Goal: Information Seeking & Learning: Learn about a topic

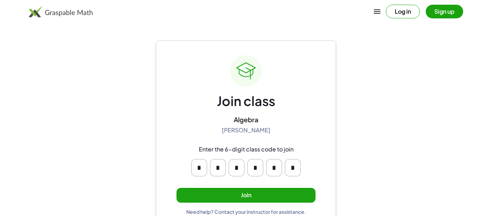
click at [235, 200] on button "Join" at bounding box center [245, 195] width 139 height 15
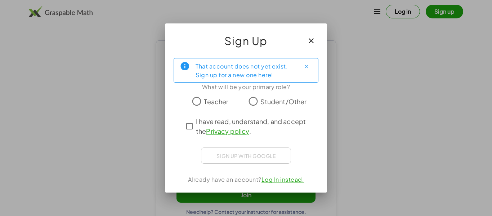
click at [288, 103] on span "Student/Other" at bounding box center [283, 102] width 46 height 10
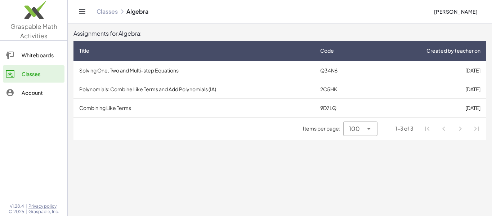
click at [129, 68] on td "Solving One, Two and Multi-step Equations" at bounding box center [193, 70] width 241 height 19
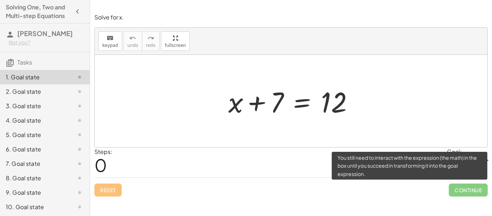
click at [470, 188] on span "Continue" at bounding box center [468, 189] width 39 height 13
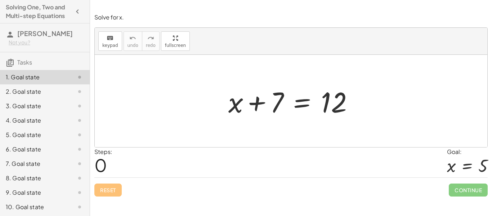
click at [357, 112] on div at bounding box center [294, 100] width 138 height 37
click at [451, 160] on div at bounding box center [467, 165] width 41 height 19
click at [303, 91] on div at bounding box center [294, 100] width 138 height 37
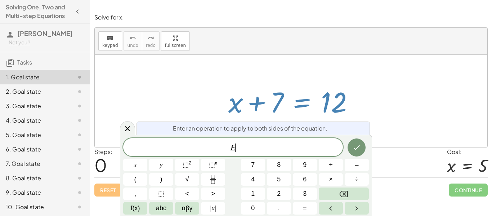
scroll to position [0, 0]
click at [236, 100] on div at bounding box center [294, 100] width 138 height 37
click at [356, 146] on icon "Done" at bounding box center [356, 147] width 9 height 9
click at [353, 151] on icon "Done" at bounding box center [356, 147] width 9 height 9
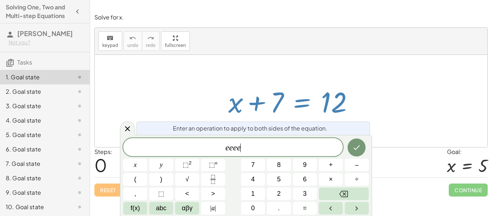
scroll to position [2, 0]
click at [351, 151] on button "Done" at bounding box center [357, 147] width 18 height 18
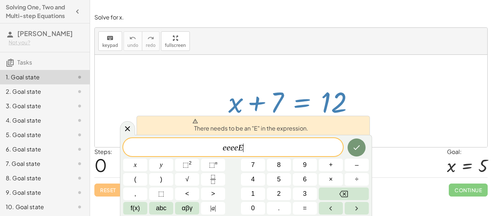
scroll to position [2, 0]
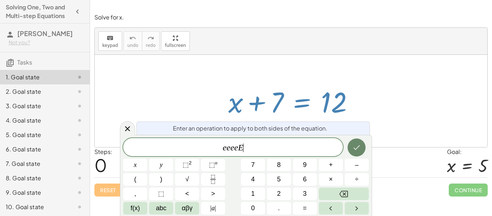
click at [357, 143] on icon "Done" at bounding box center [356, 147] width 9 height 9
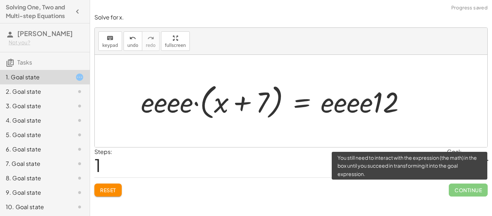
click at [469, 191] on span "Continue" at bounding box center [468, 189] width 39 height 13
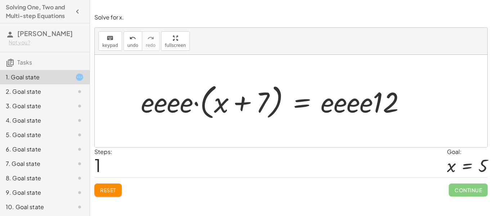
click at [111, 195] on button "Reset" at bounding box center [107, 189] width 27 height 13
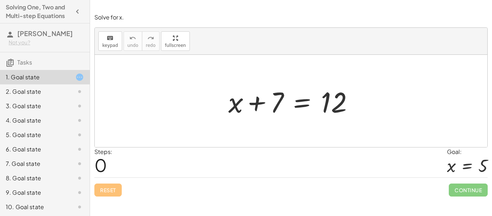
click at [66, 91] on div at bounding box center [74, 91] width 20 height 9
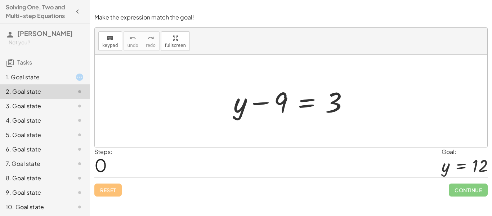
click at [67, 103] on div at bounding box center [74, 106] width 20 height 9
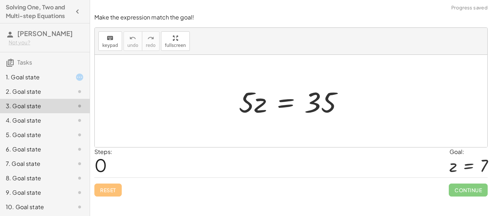
click at [69, 117] on div at bounding box center [74, 120] width 20 height 9
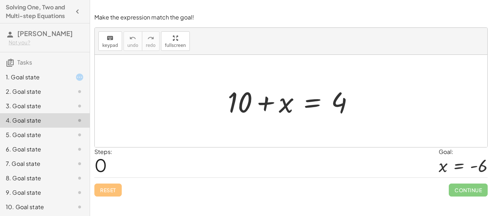
click at [53, 79] on div "1. Goal state" at bounding box center [35, 77] width 58 height 9
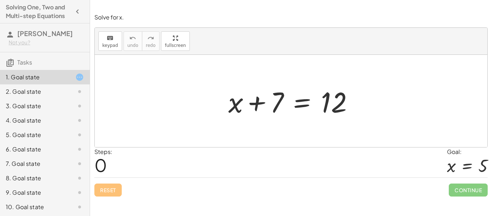
click at [259, 102] on div at bounding box center [294, 100] width 138 height 37
click at [277, 101] on div at bounding box center [294, 100] width 138 height 37
drag, startPoint x: 277, startPoint y: 101, endPoint x: 223, endPoint y: 94, distance: 54.8
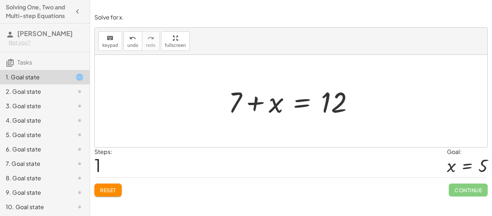
drag, startPoint x: 334, startPoint y: 100, endPoint x: 323, endPoint y: 95, distance: 11.4
click at [323, 95] on div at bounding box center [294, 100] width 138 height 37
click at [295, 117] on div at bounding box center [294, 100] width 138 height 37
drag, startPoint x: 330, startPoint y: 95, endPoint x: 195, endPoint y: 79, distance: 136.5
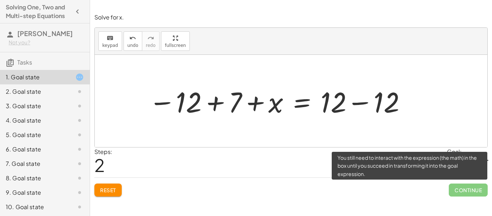
click at [465, 193] on span "Continue" at bounding box center [468, 189] width 39 height 13
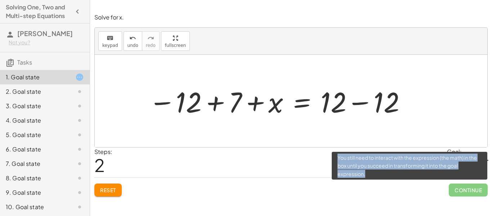
click at [465, 193] on span "Continue" at bounding box center [468, 189] width 39 height 13
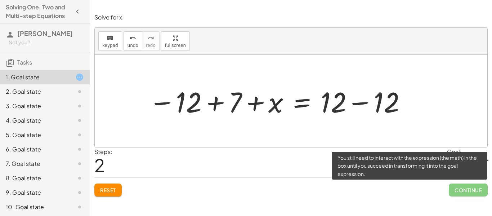
click at [465, 193] on span "Continue" at bounding box center [468, 189] width 39 height 13
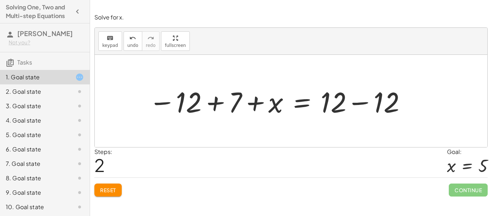
click at [66, 146] on div at bounding box center [74, 149] width 20 height 9
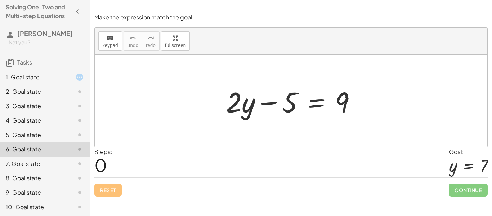
scroll to position [44, 0]
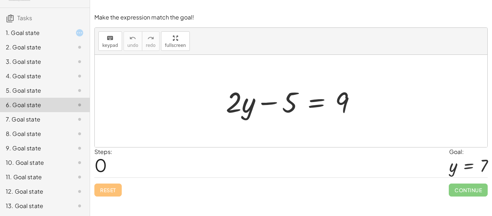
click at [49, 191] on div "12. Goal state" at bounding box center [35, 191] width 58 height 9
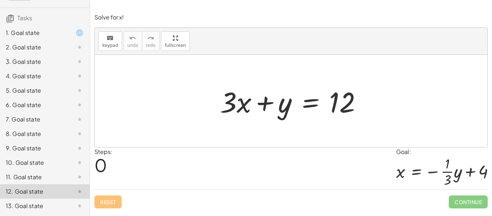
click at [49, 191] on div "12. Goal state" at bounding box center [35, 191] width 58 height 9
click at [31, 88] on div "5. Goal state" at bounding box center [35, 90] width 58 height 9
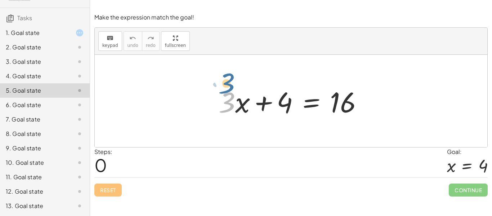
drag, startPoint x: 227, startPoint y: 100, endPoint x: 226, endPoint y: 80, distance: 19.5
click at [222, 108] on div at bounding box center [293, 100] width 157 height 37
click at [57, 126] on div "6. Goal state" at bounding box center [45, 133] width 90 height 14
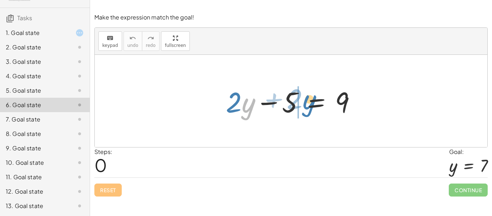
drag, startPoint x: 248, startPoint y: 106, endPoint x: 308, endPoint y: 103, distance: 60.2
click at [308, 103] on div at bounding box center [293, 100] width 143 height 37
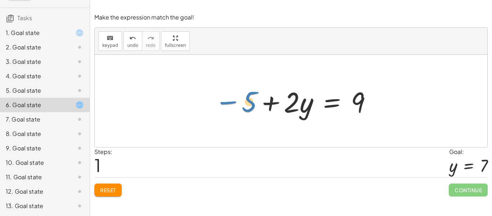
click at [226, 104] on div at bounding box center [293, 100] width 165 height 37
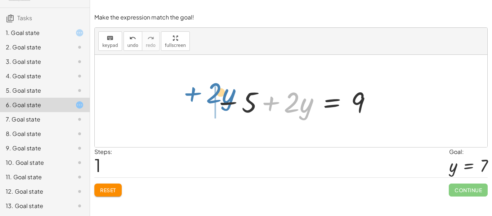
drag, startPoint x: 271, startPoint y: 103, endPoint x: 191, endPoint y: 92, distance: 81.0
click at [191, 92] on div "+ · 2 · y − 5 = 9 + · 2 · y + · 2 · y − 5 = 9" at bounding box center [291, 101] width 393 height 92
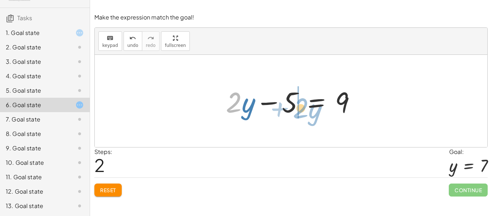
drag, startPoint x: 241, startPoint y: 110, endPoint x: 305, endPoint y: 110, distance: 64.8
click at [305, 110] on div at bounding box center [293, 100] width 143 height 37
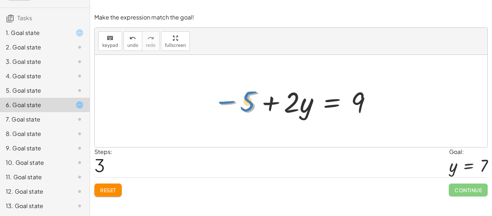
drag, startPoint x: 233, startPoint y: 103, endPoint x: 231, endPoint y: 98, distance: 5.2
click at [231, 98] on div at bounding box center [293, 100] width 165 height 37
drag, startPoint x: 307, startPoint y: 122, endPoint x: 309, endPoint y: 134, distance: 12.4
click at [309, 134] on div at bounding box center [291, 101] width 393 height 92
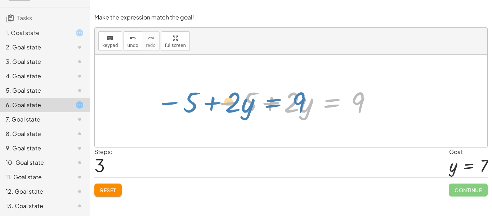
drag, startPoint x: 326, startPoint y: 106, endPoint x: 249, endPoint y: 102, distance: 77.5
click at [249, 102] on div at bounding box center [293, 100] width 165 height 37
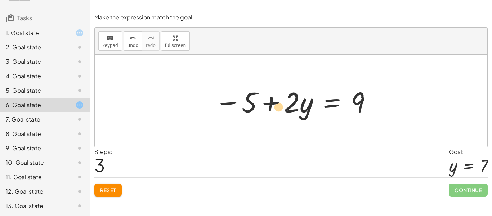
drag, startPoint x: 270, startPoint y: 105, endPoint x: 251, endPoint y: 110, distance: 19.5
click at [251, 110] on div at bounding box center [293, 100] width 165 height 37
drag, startPoint x: 356, startPoint y: 102, endPoint x: 222, endPoint y: 93, distance: 134.7
click at [222, 93] on div at bounding box center [293, 100] width 165 height 37
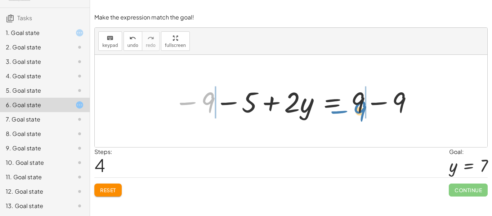
drag, startPoint x: 209, startPoint y: 108, endPoint x: 360, endPoint y: 116, distance: 151.5
click at [360, 116] on div at bounding box center [293, 100] width 247 height 37
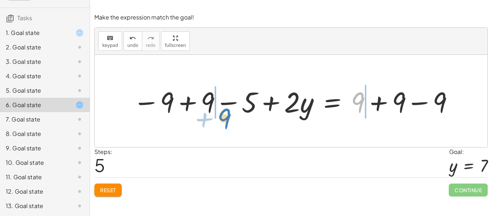
drag, startPoint x: 358, startPoint y: 104, endPoint x: 223, endPoint y: 120, distance: 135.3
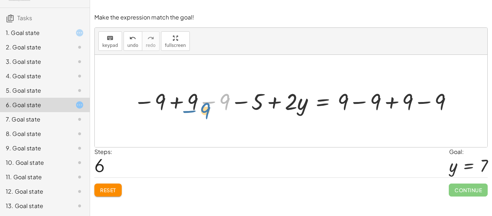
drag, startPoint x: 228, startPoint y: 108, endPoint x: 201, endPoint y: 113, distance: 27.1
click at [201, 113] on div at bounding box center [294, 101] width 328 height 30
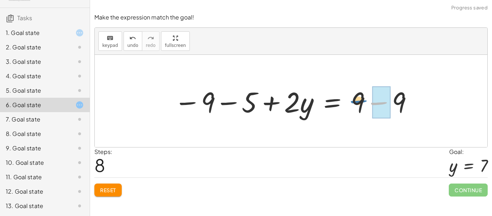
drag, startPoint x: 389, startPoint y: 102, endPoint x: 365, endPoint y: 98, distance: 24.2
click at [365, 98] on div at bounding box center [293, 100] width 247 height 37
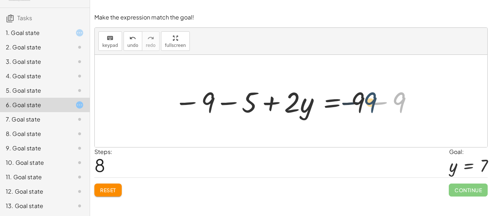
drag, startPoint x: 392, startPoint y: 102, endPoint x: 361, endPoint y: 102, distance: 31.0
click at [361, 102] on div at bounding box center [293, 100] width 247 height 37
drag, startPoint x: 397, startPoint y: 102, endPoint x: 359, endPoint y: 95, distance: 39.1
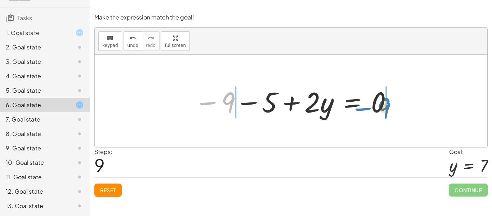
drag, startPoint x: 228, startPoint y: 102, endPoint x: 385, endPoint y: 106, distance: 156.7
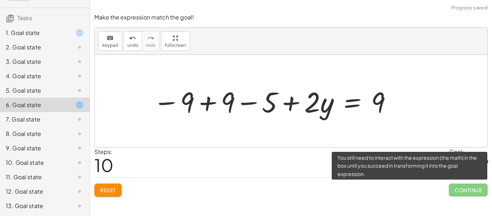
click at [483, 186] on span "Continue" at bounding box center [468, 189] width 39 height 13
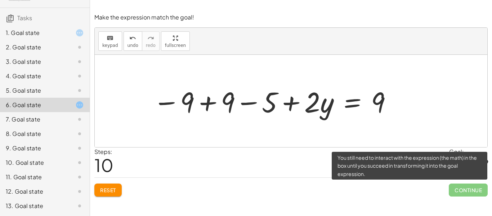
click at [483, 186] on span "Continue" at bounding box center [468, 189] width 39 height 13
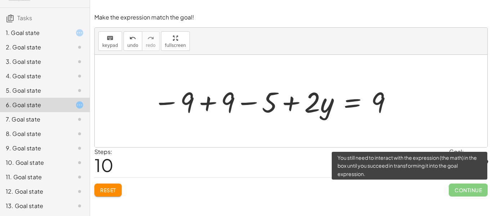
click at [483, 186] on span "Continue" at bounding box center [468, 189] width 39 height 13
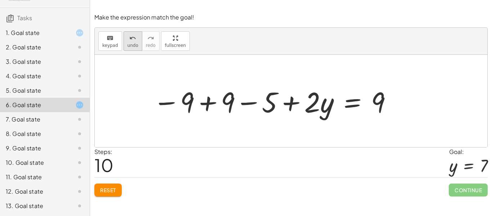
click at [132, 49] on button "undo undo" at bounding box center [133, 40] width 19 height 19
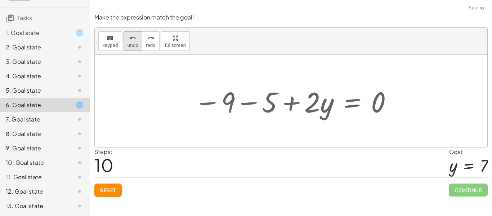
click at [132, 49] on button "undo undo" at bounding box center [133, 40] width 19 height 19
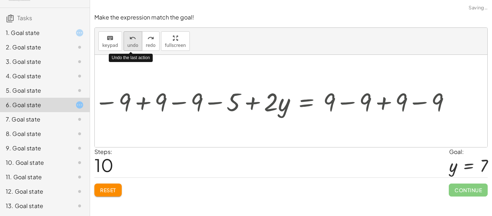
click at [132, 49] on button "undo undo" at bounding box center [133, 40] width 19 height 19
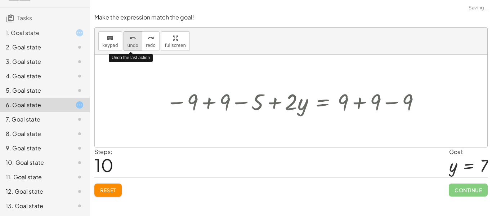
click at [132, 49] on button "undo undo" at bounding box center [133, 40] width 19 height 19
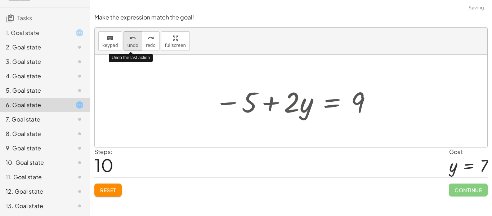
click at [132, 49] on button "undo undo" at bounding box center [133, 40] width 19 height 19
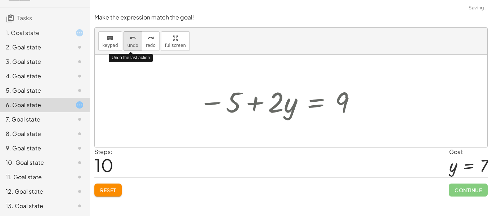
click at [132, 49] on button "undo undo" at bounding box center [133, 40] width 19 height 19
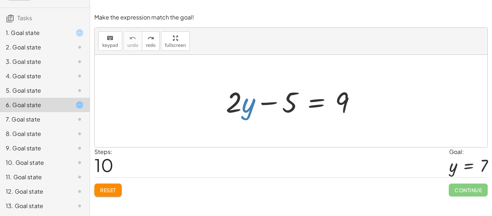
click at [246, 36] on div "keyboard keypad undo [PERSON_NAME] redo fullscreen" at bounding box center [291, 41] width 393 height 27
click at [35, 123] on div "7. Goal state" at bounding box center [35, 119] width 58 height 9
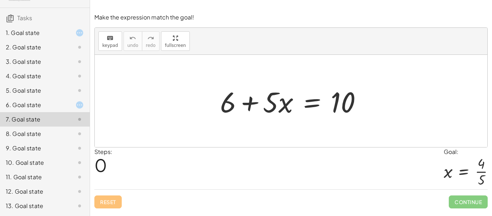
click at [55, 173] on div "11. Goal state" at bounding box center [35, 177] width 58 height 9
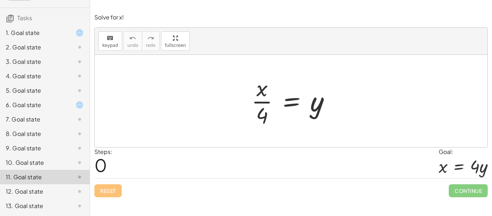
click at [48, 191] on div "12. Goal state" at bounding box center [35, 191] width 58 height 9
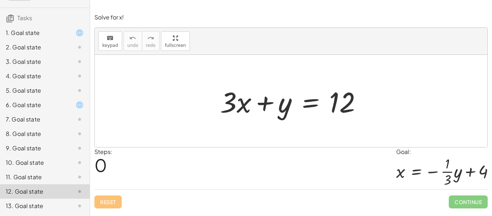
click at [279, 107] on div at bounding box center [293, 100] width 155 height 37
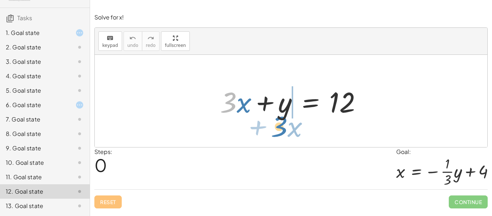
drag, startPoint x: 228, startPoint y: 102, endPoint x: 278, endPoint y: 126, distance: 55.8
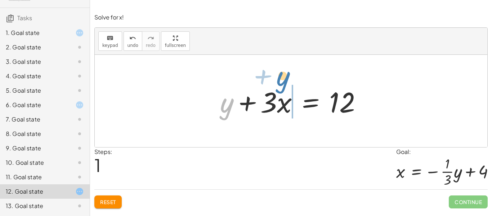
drag, startPoint x: 228, startPoint y: 108, endPoint x: 284, endPoint y: 82, distance: 62.2
click at [284, 82] on div "+ · 3 · x + y = 12 + y + · 3 · x + y = 12" at bounding box center [291, 101] width 164 height 41
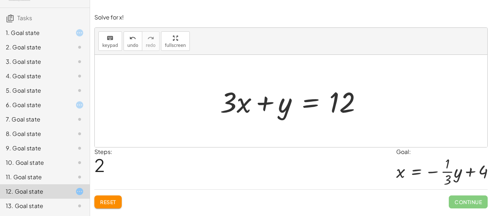
click at [30, 204] on div "13. Goal state" at bounding box center [35, 205] width 58 height 9
